Goal: Task Accomplishment & Management: Manage account settings

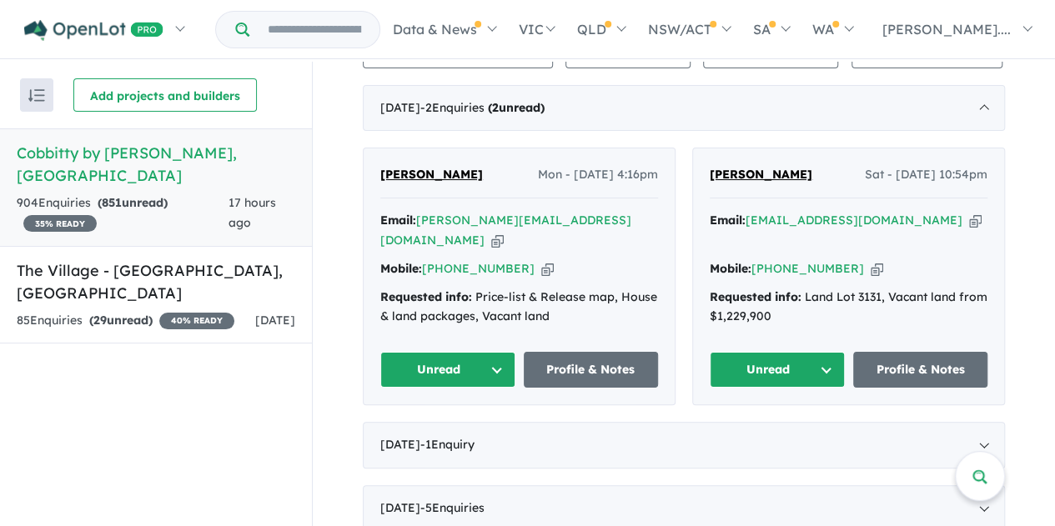
scroll to position [834, 0]
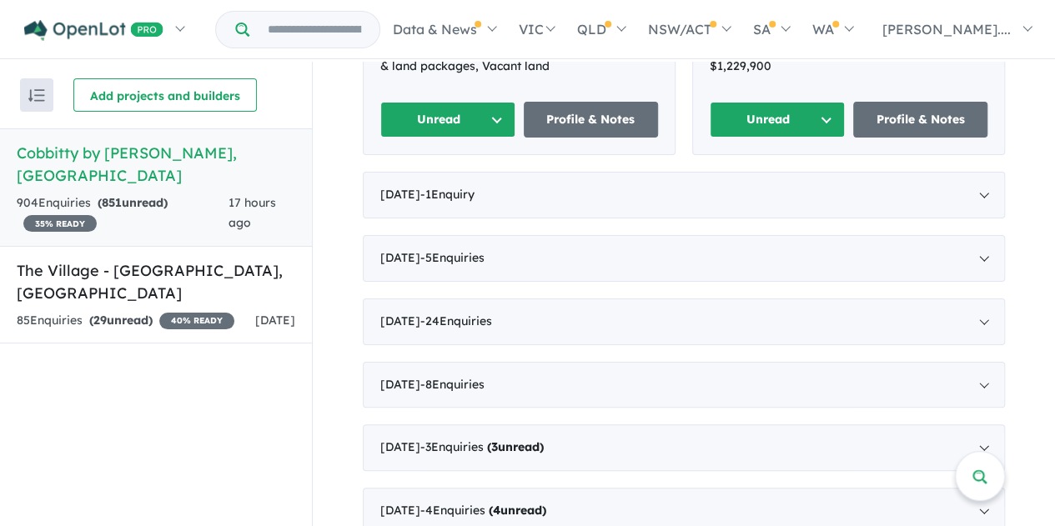
click at [168, 195] on strong "( 851 unread)" at bounding box center [133, 202] width 70 height 15
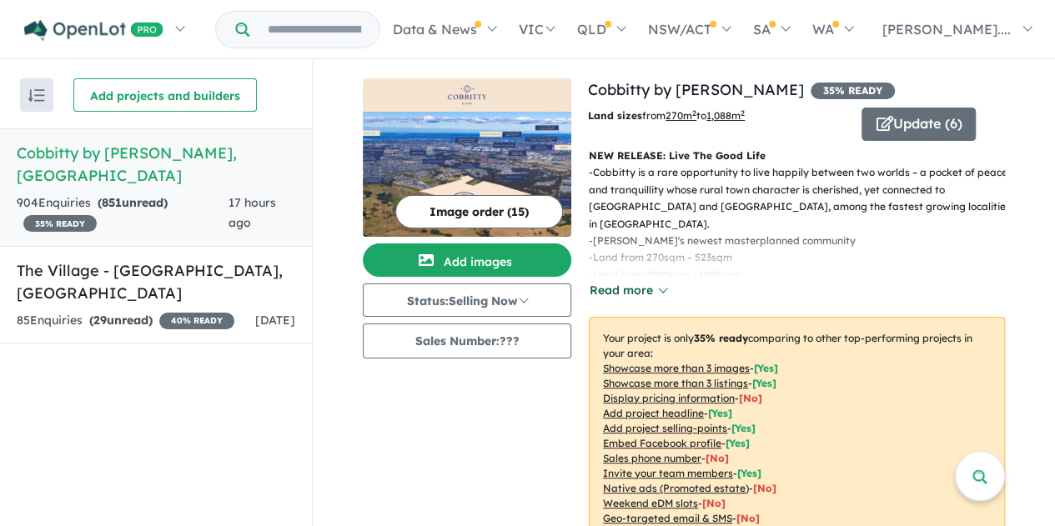
click at [649, 290] on button "Read more" at bounding box center [628, 290] width 78 height 19
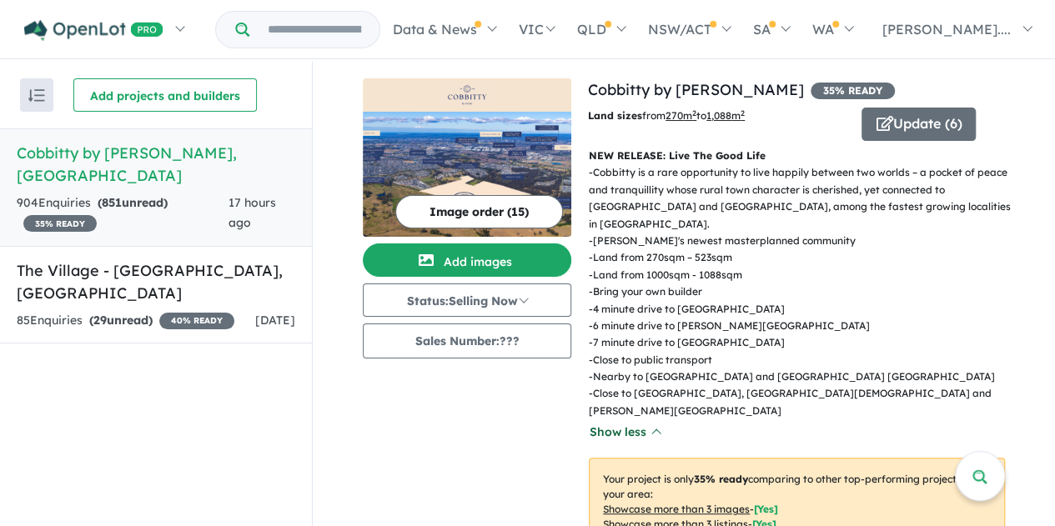
click at [630, 423] on button "Show less" at bounding box center [625, 432] width 72 height 19
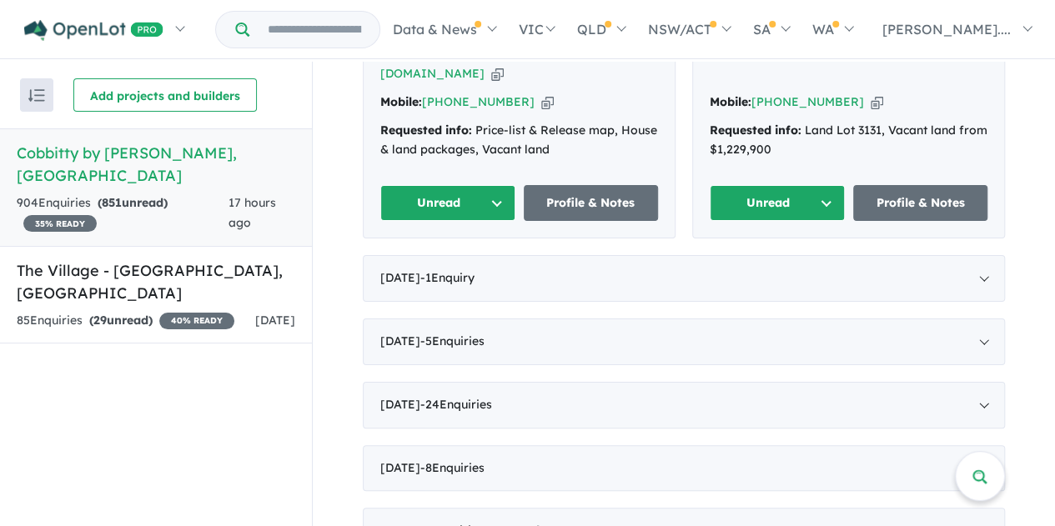
scroll to position [250, 0]
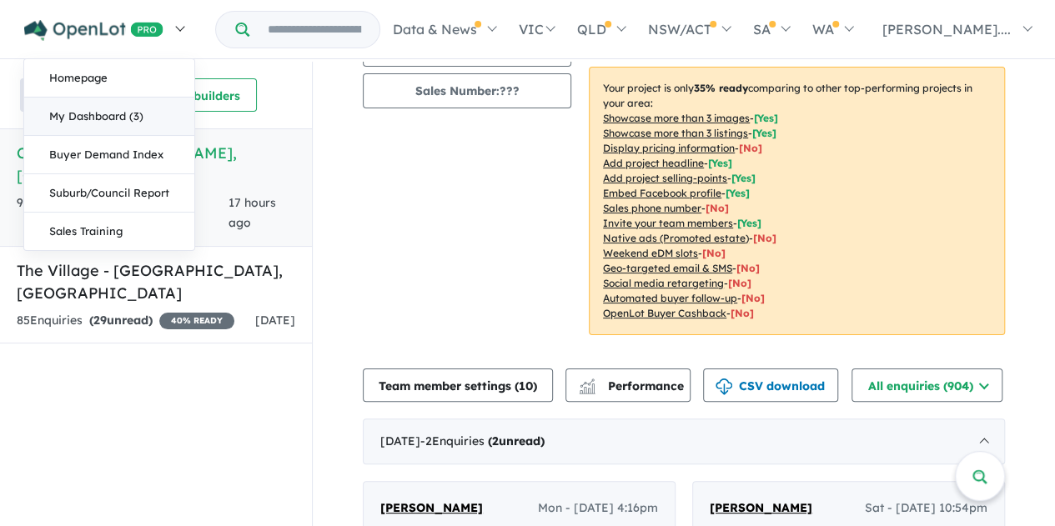
click at [123, 113] on link "My Dashboard (3)" at bounding box center [109, 117] width 170 height 38
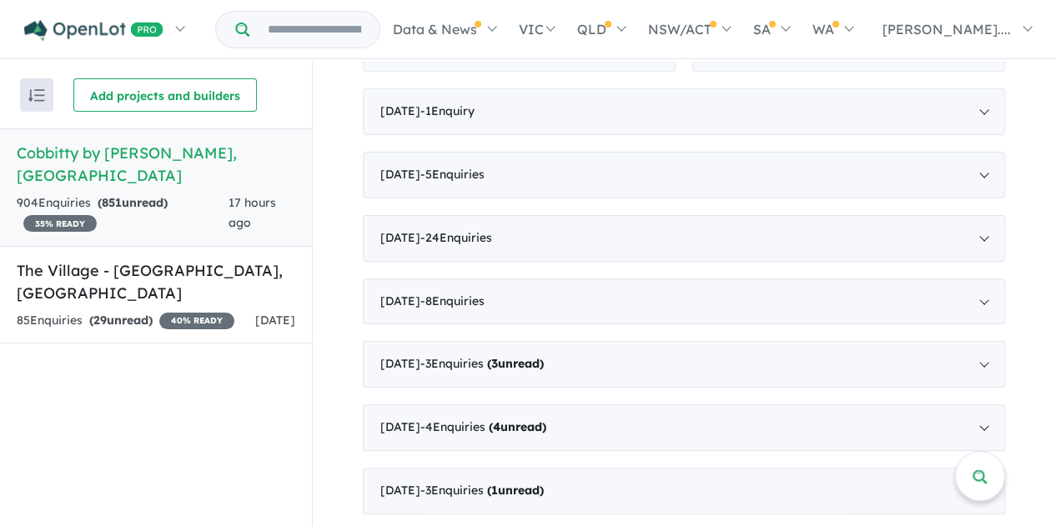
scroll to position [667, 0]
